Goal: Transaction & Acquisition: Download file/media

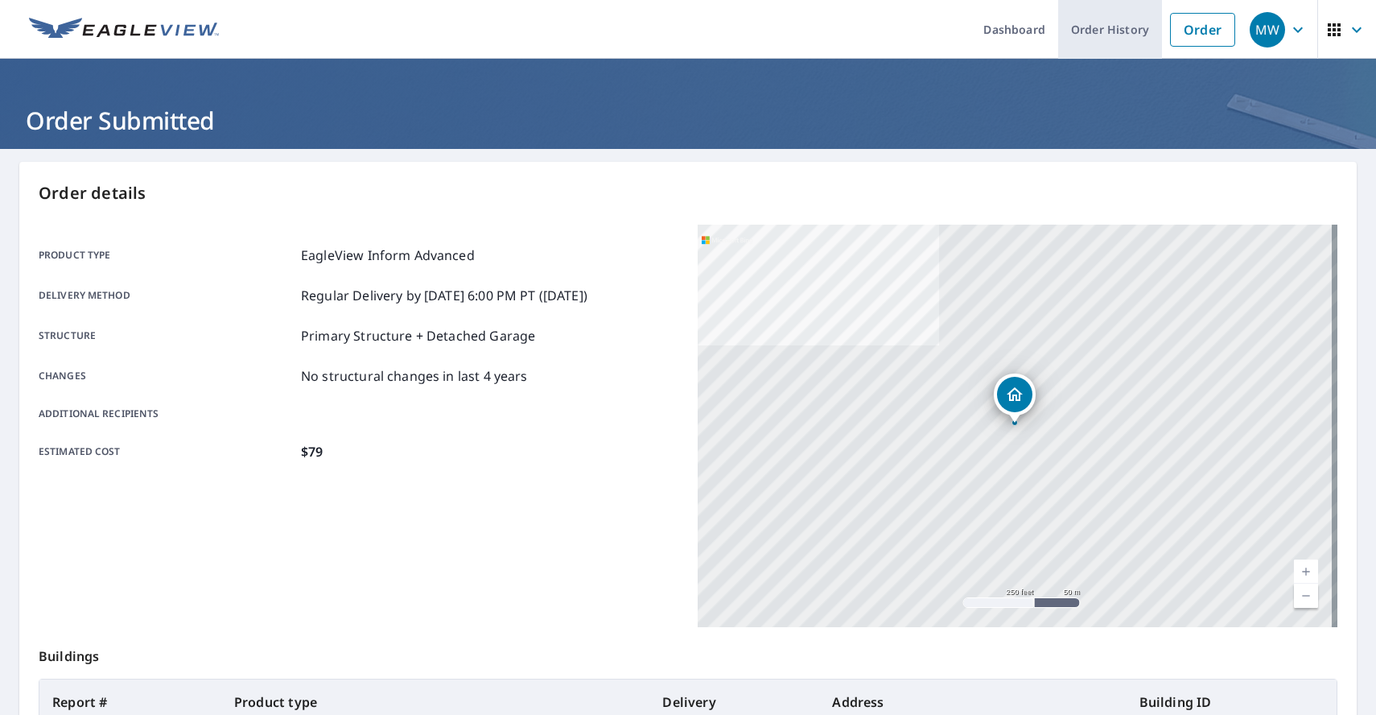
click at [1089, 23] on link "Order History" at bounding box center [1110, 29] width 104 height 59
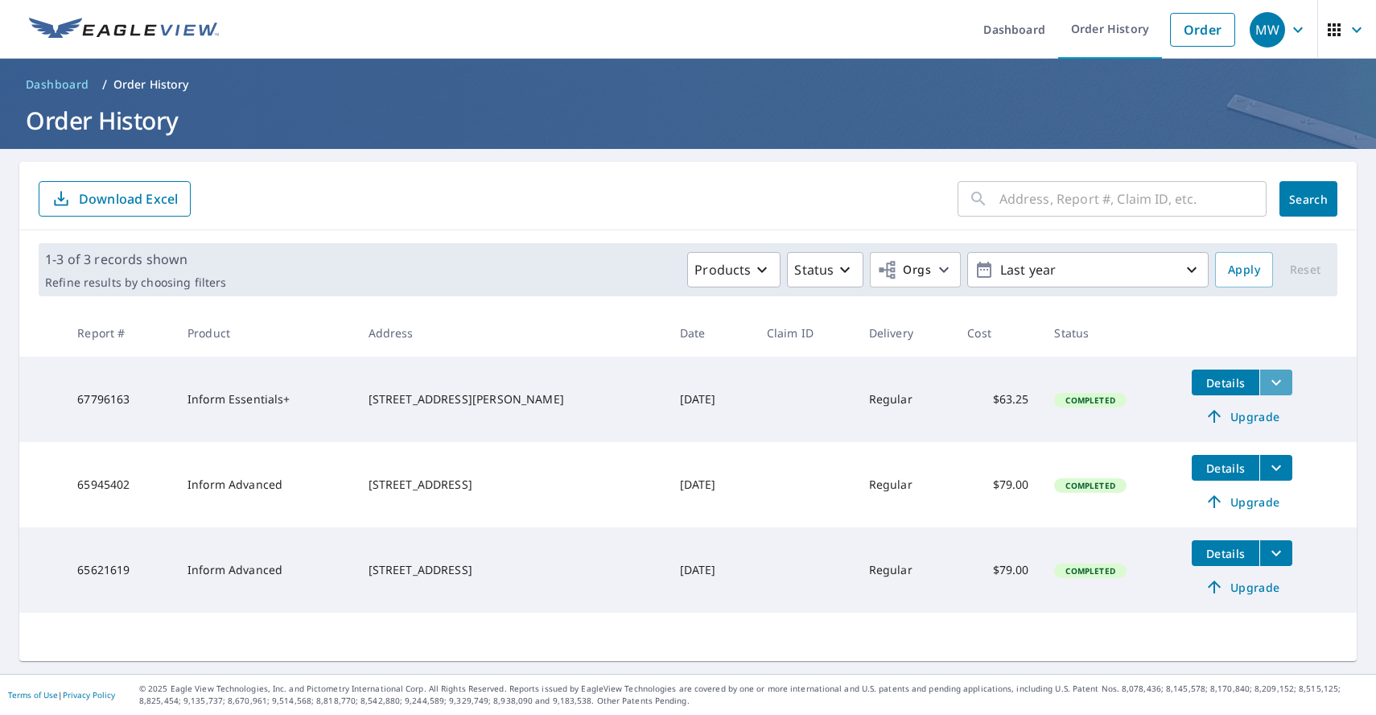
click at [1267, 377] on icon "filesDropdownBtn-67796163" at bounding box center [1276, 382] width 19 height 19
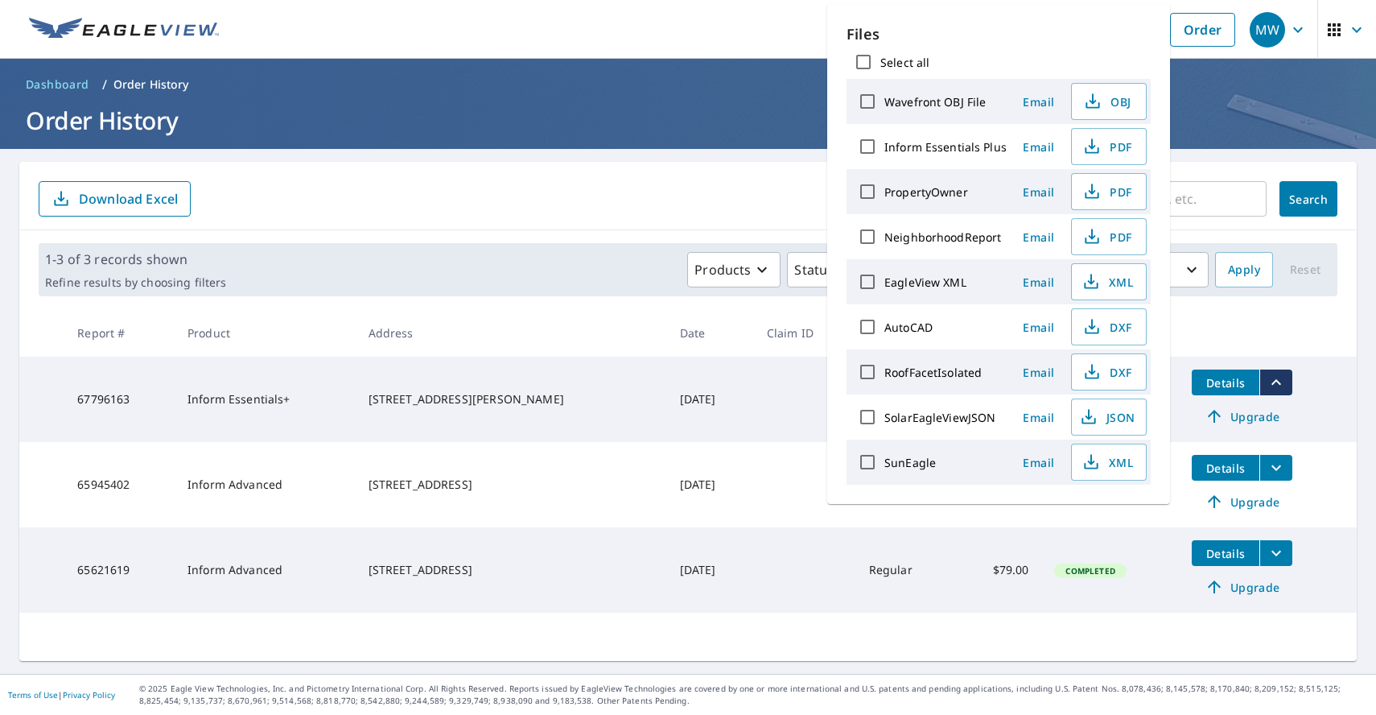
click at [868, 413] on input "SolarEagleViewJSON" at bounding box center [868, 417] width 34 height 34
checkbox input "true"
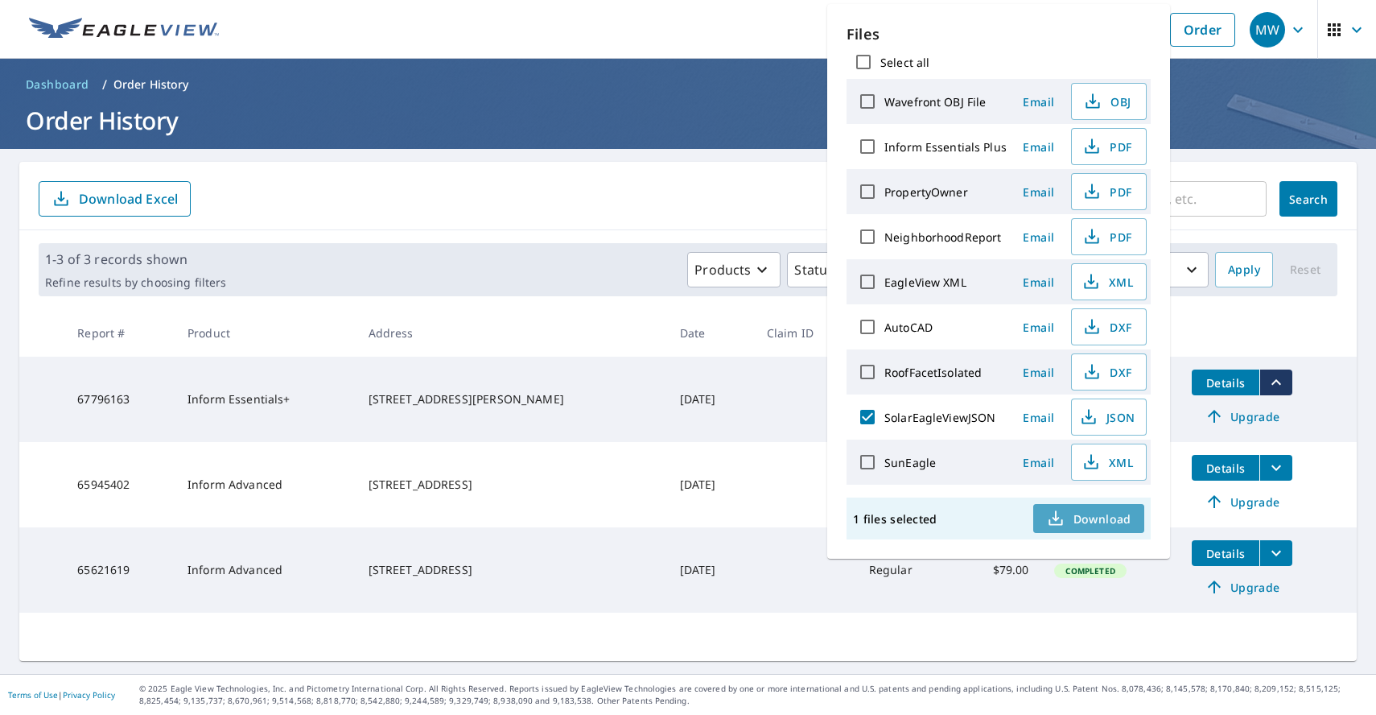
click at [1094, 519] on span "Download" at bounding box center [1088, 518] width 85 height 19
click at [876, 146] on input "Inform Essentials Plus" at bounding box center [868, 147] width 34 height 34
checkbox input "true"
click at [1092, 139] on icon "button" at bounding box center [1091, 146] width 19 height 19
click at [612, 183] on form "​ Search Download Excel" at bounding box center [688, 198] width 1299 height 35
